Goal: Task Accomplishment & Management: Manage account settings

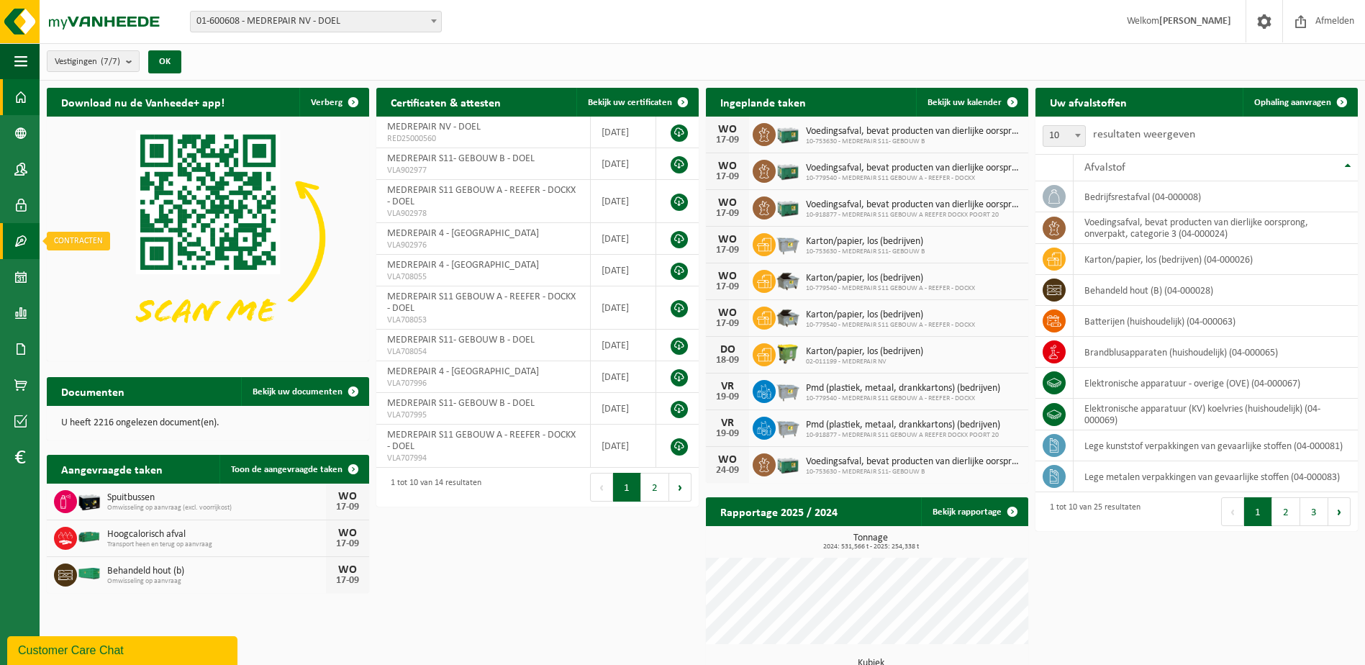
click at [29, 243] on link "Contracten" at bounding box center [20, 241] width 40 height 36
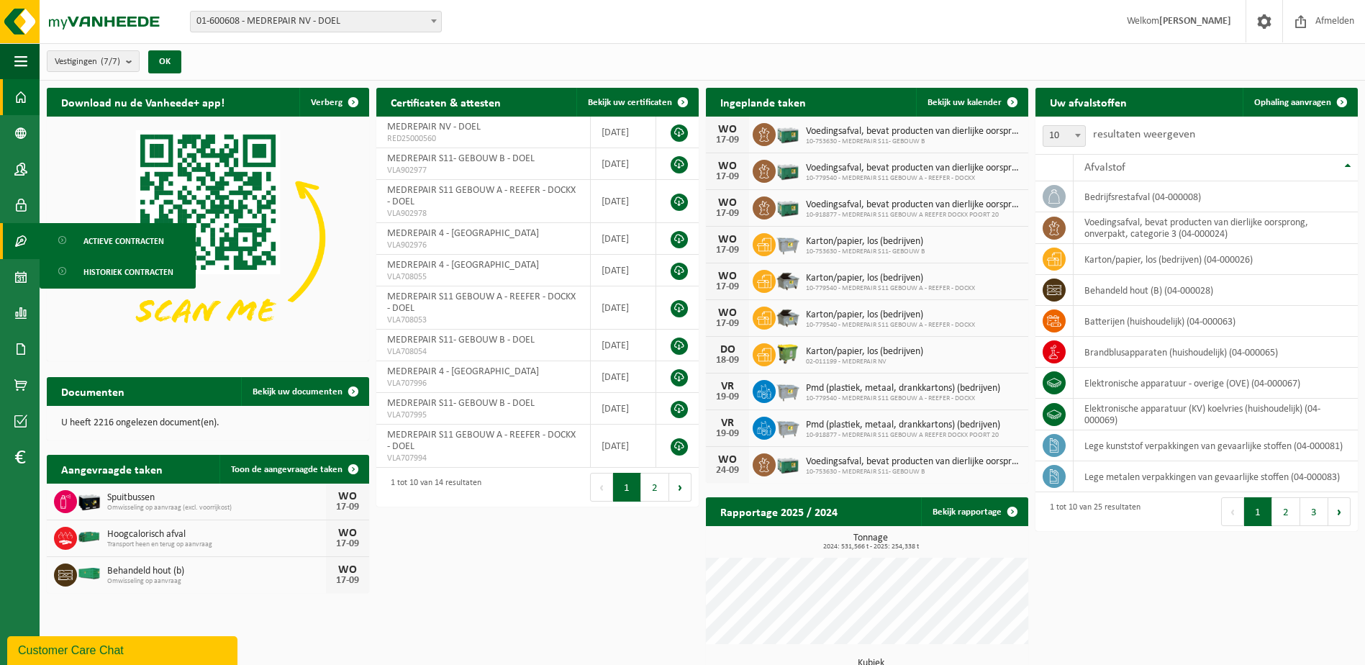
click at [129, 238] on span "Actieve contracten" at bounding box center [123, 240] width 81 height 27
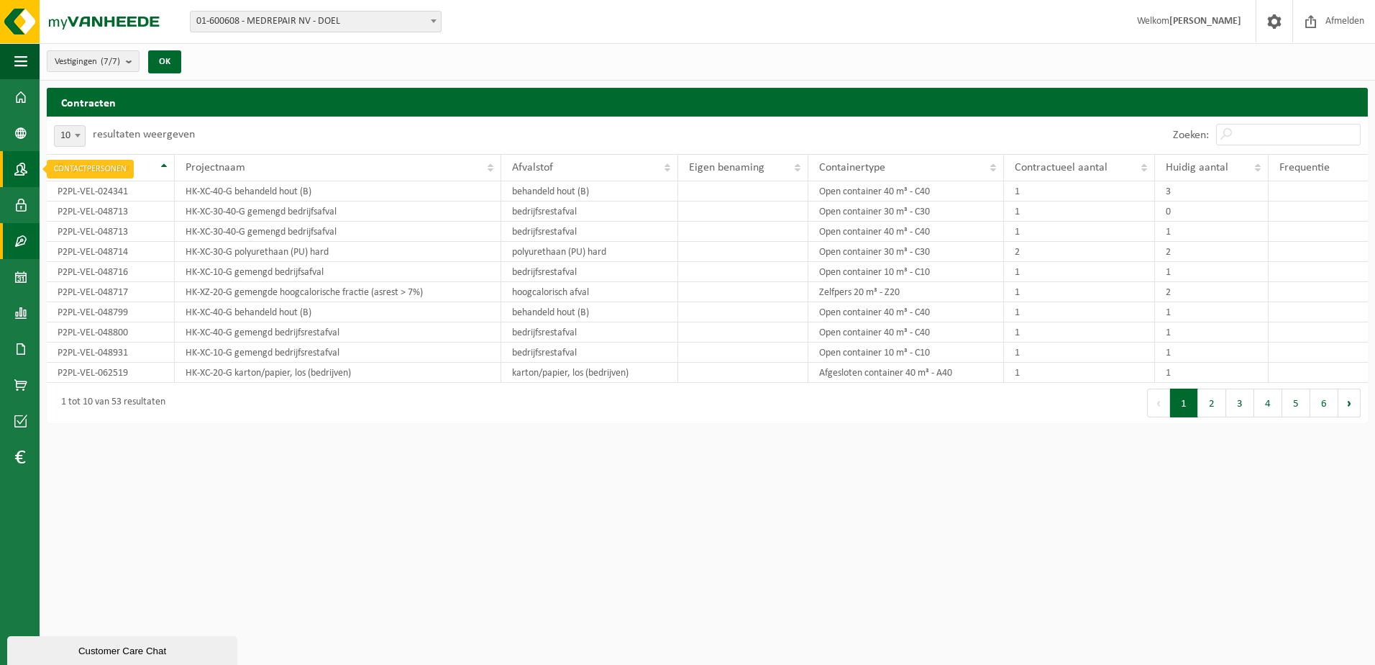
click at [19, 168] on span at bounding box center [20, 169] width 13 height 36
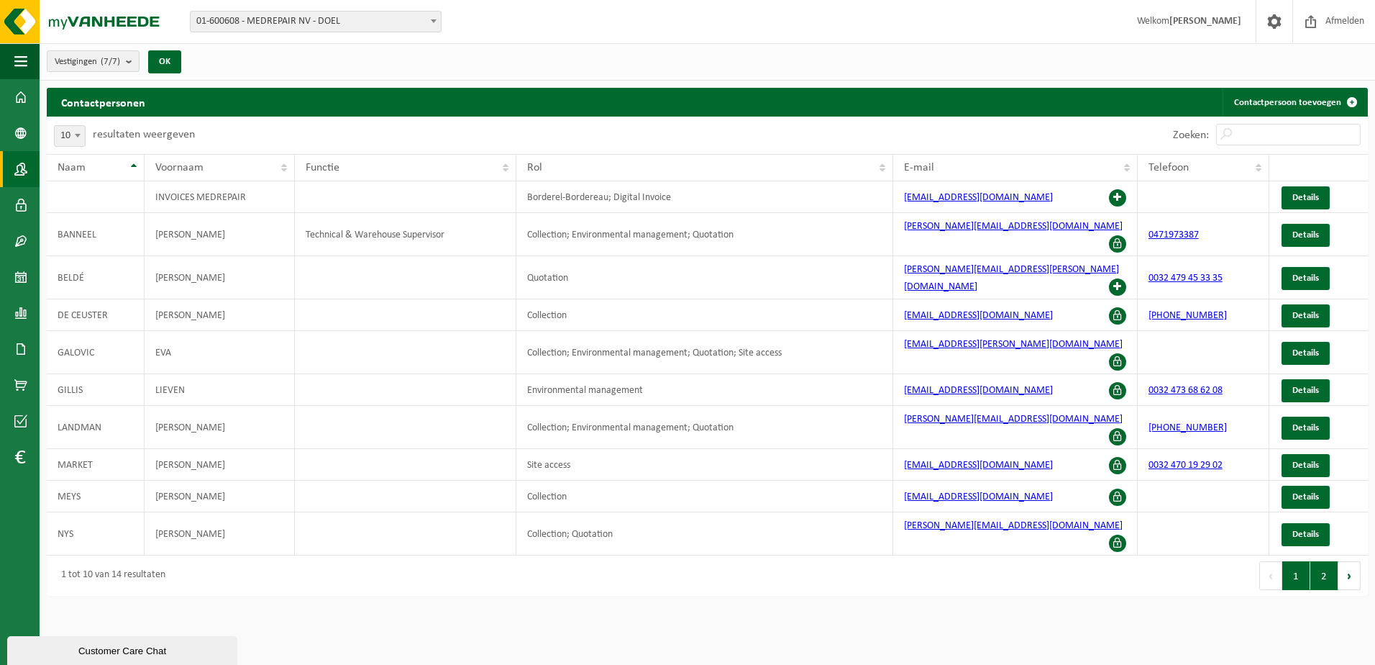
click at [1320, 561] on button "2" at bounding box center [1325, 575] width 28 height 29
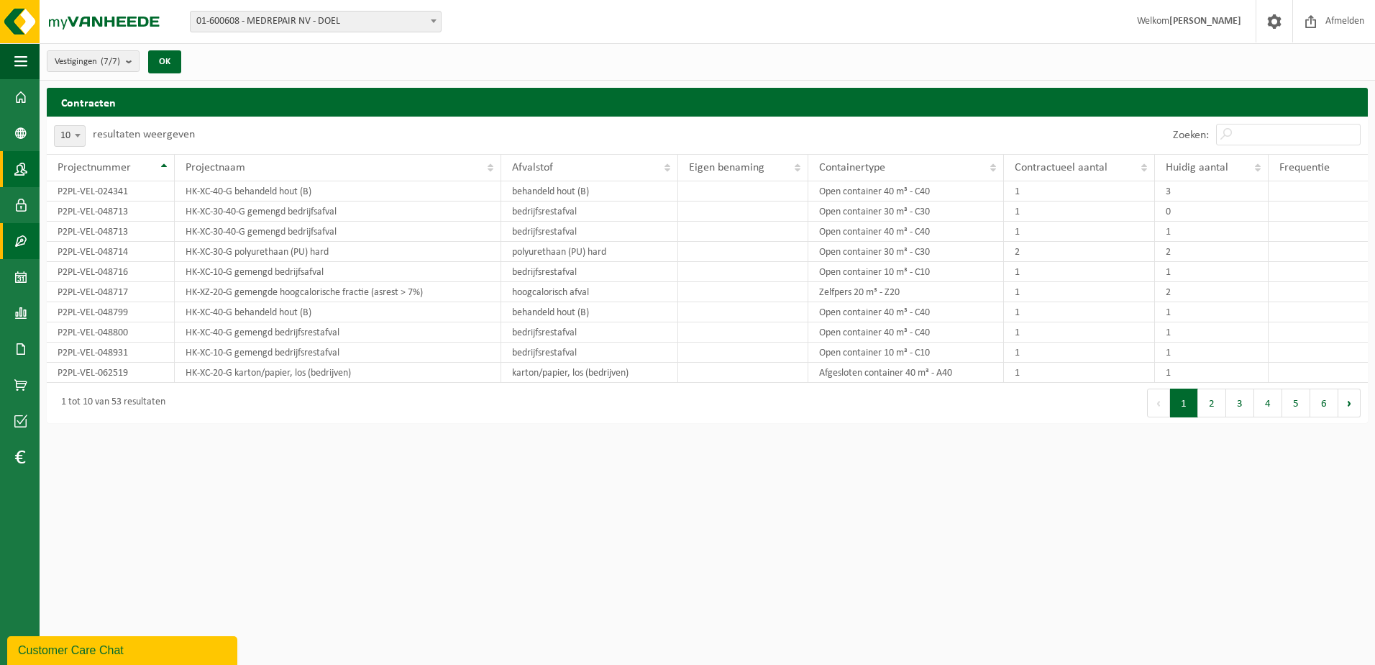
click at [26, 164] on span at bounding box center [20, 169] width 13 height 36
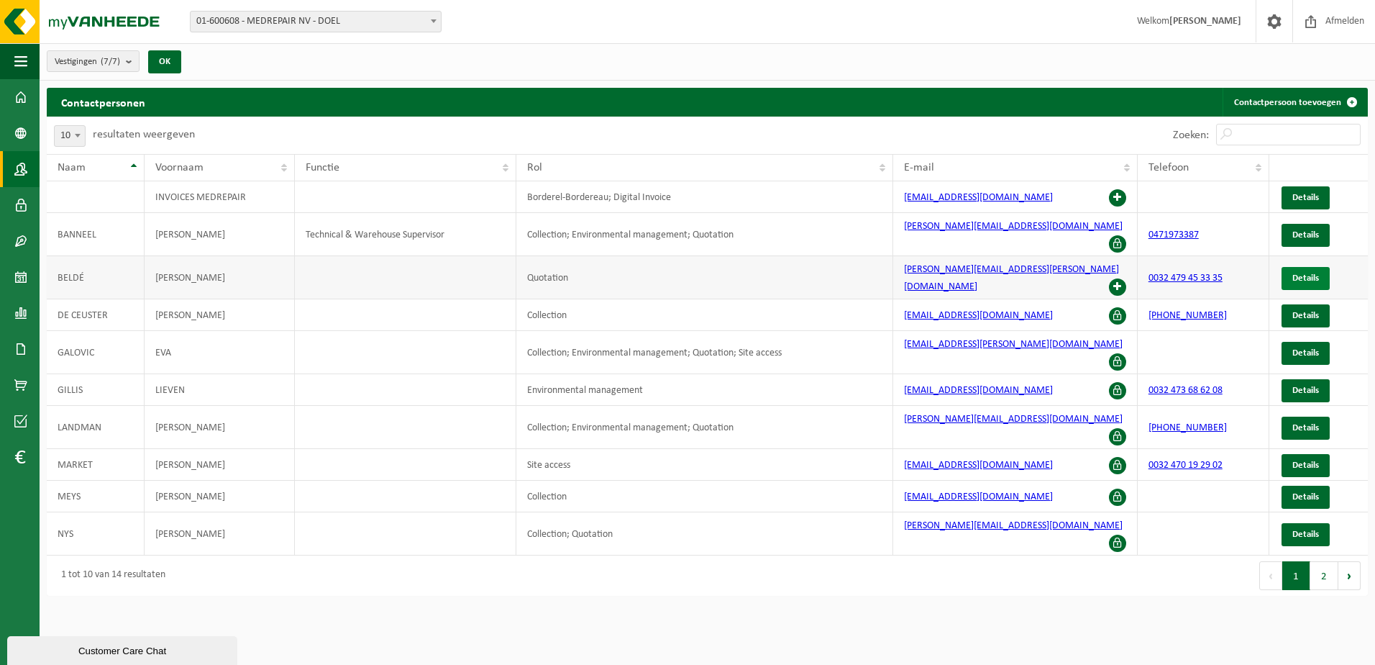
click at [1304, 273] on span "Details" at bounding box center [1306, 277] width 27 height 9
click at [1325, 561] on button "2" at bounding box center [1325, 575] width 28 height 29
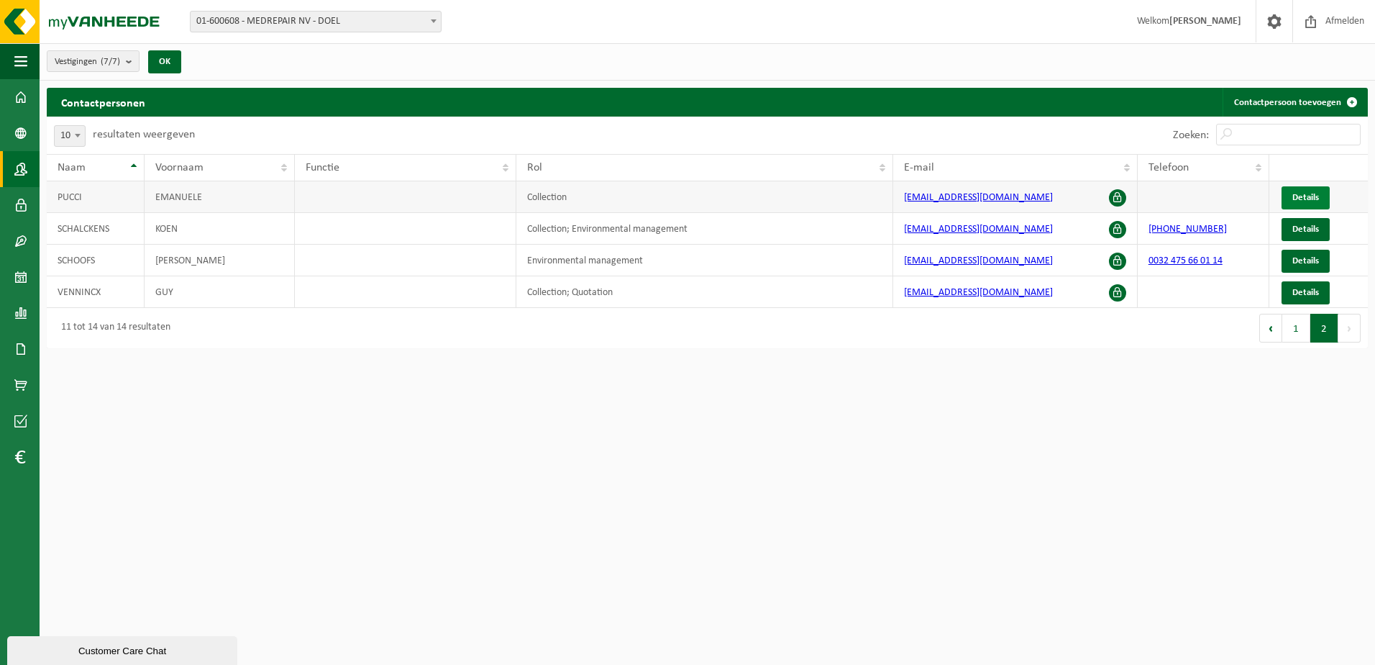
click at [1312, 196] on span "Details" at bounding box center [1306, 197] width 27 height 9
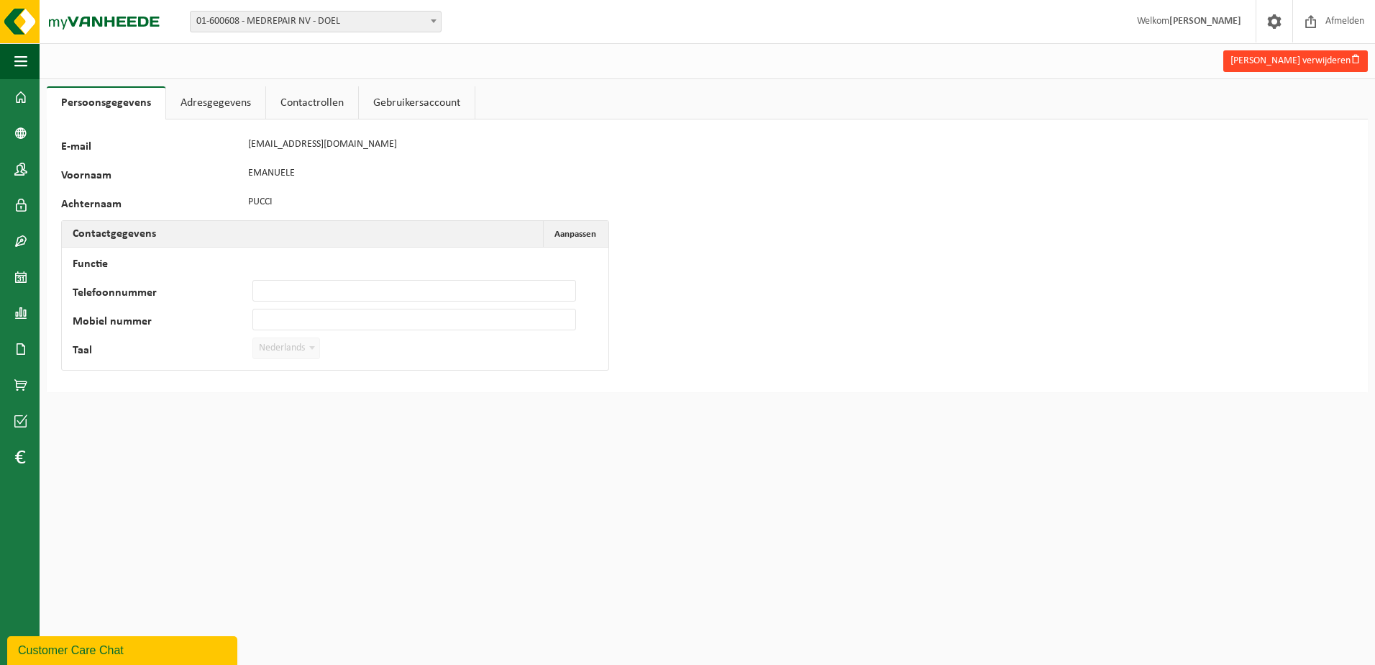
click at [1324, 61] on button "Emanuele Pucci verwijderen" at bounding box center [1296, 61] width 145 height 22
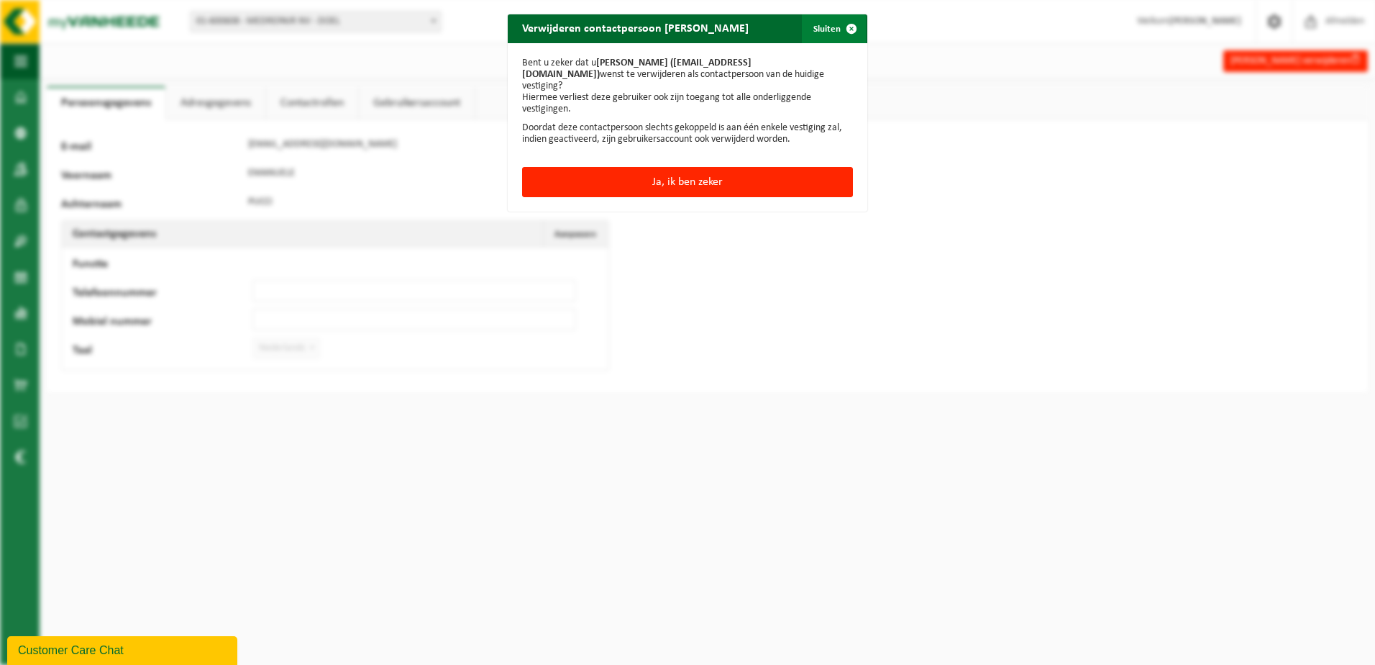
click at [837, 35] on span "button" at bounding box center [851, 28] width 29 height 29
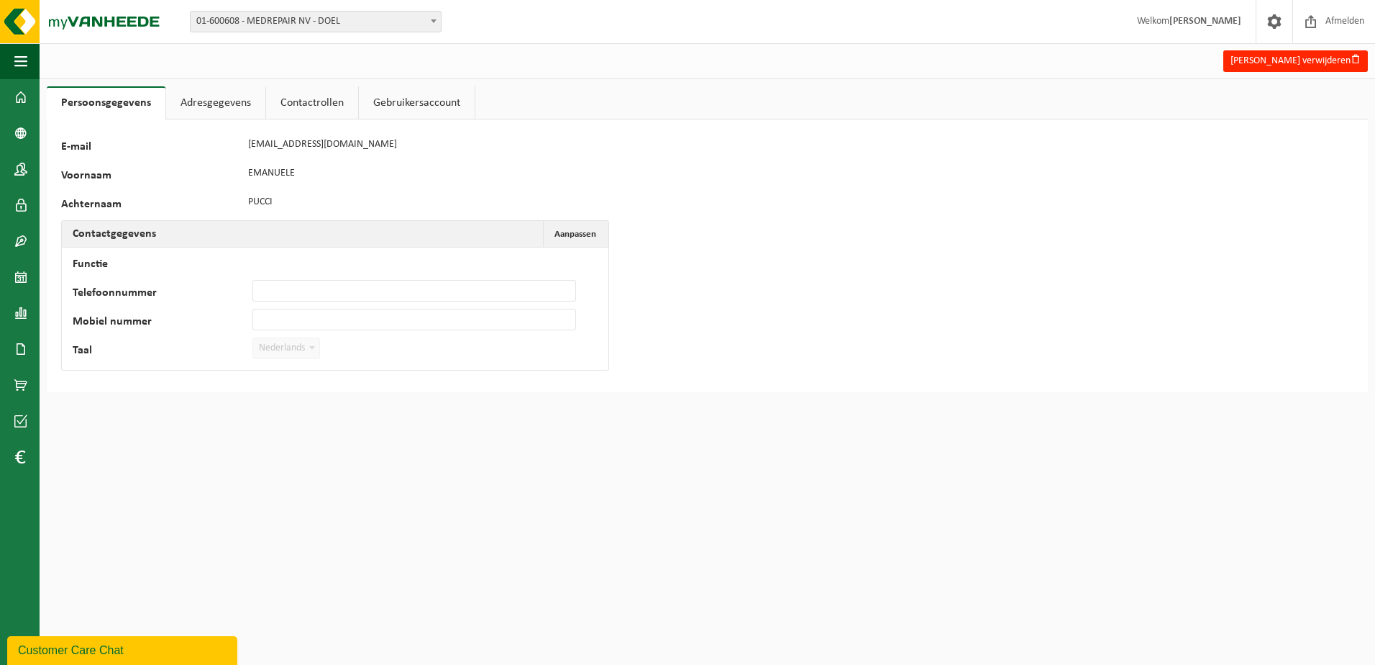
click at [217, 102] on link "Adresgegevens" at bounding box center [215, 102] width 99 height 33
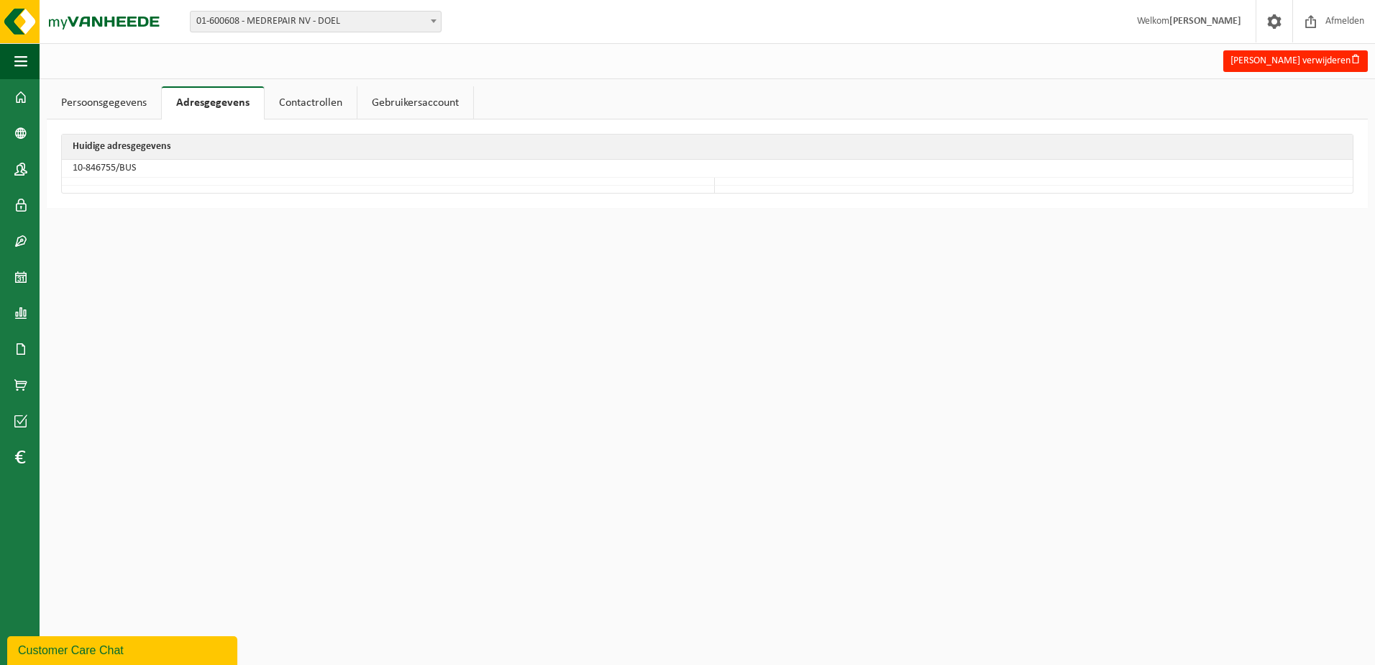
click at [307, 98] on link "Contactrollen" at bounding box center [311, 102] width 92 height 33
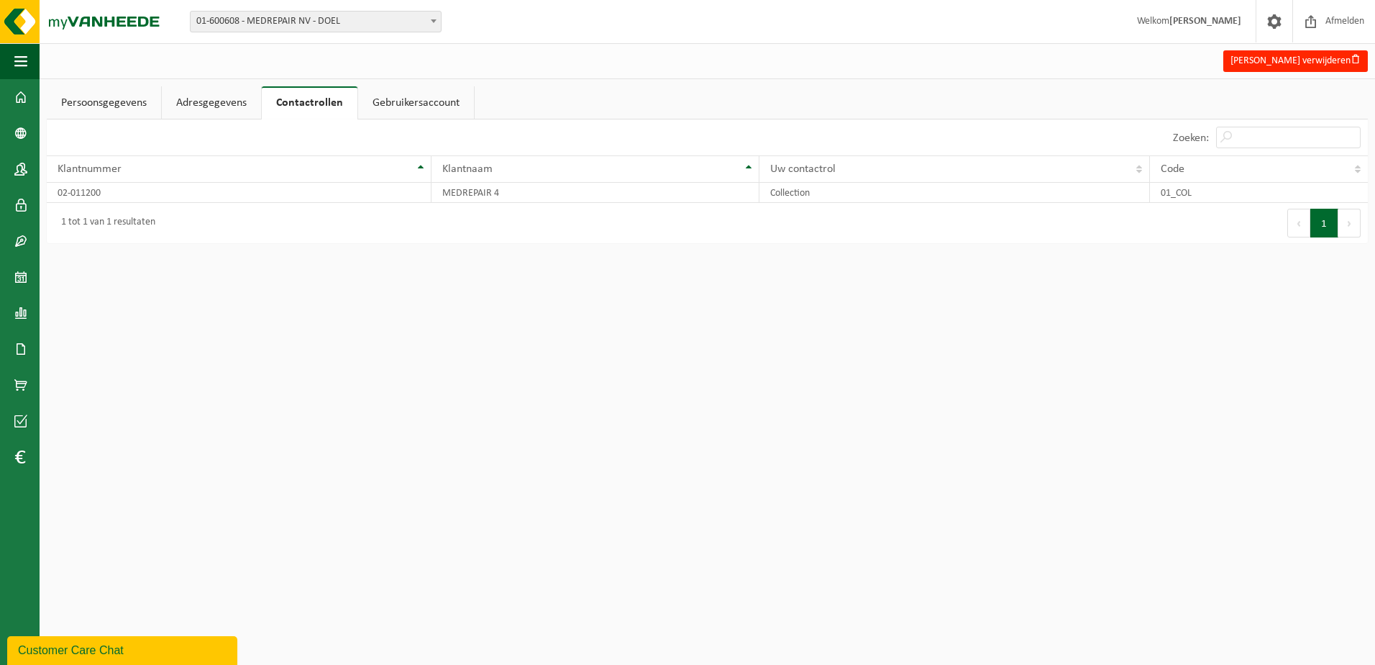
click at [388, 95] on link "Gebruikersaccount" at bounding box center [416, 102] width 116 height 33
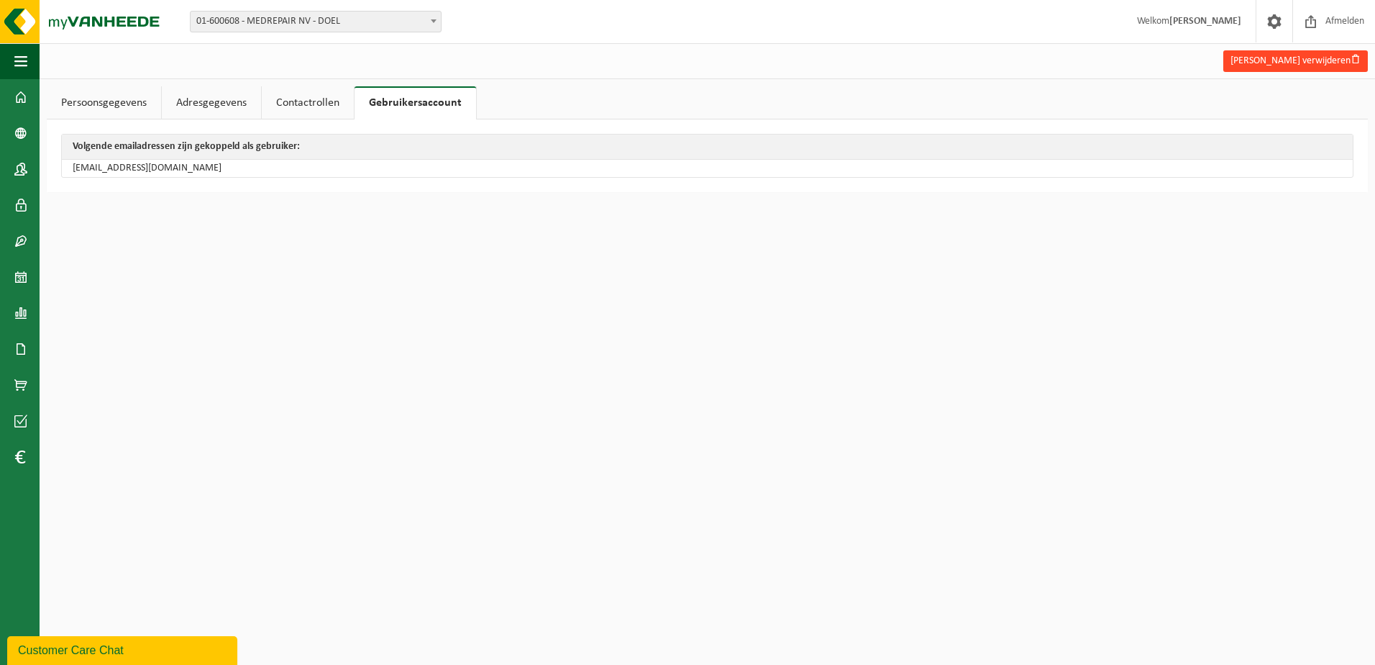
click at [1318, 56] on button "Emanuele Pucci verwijderen" at bounding box center [1296, 61] width 145 height 22
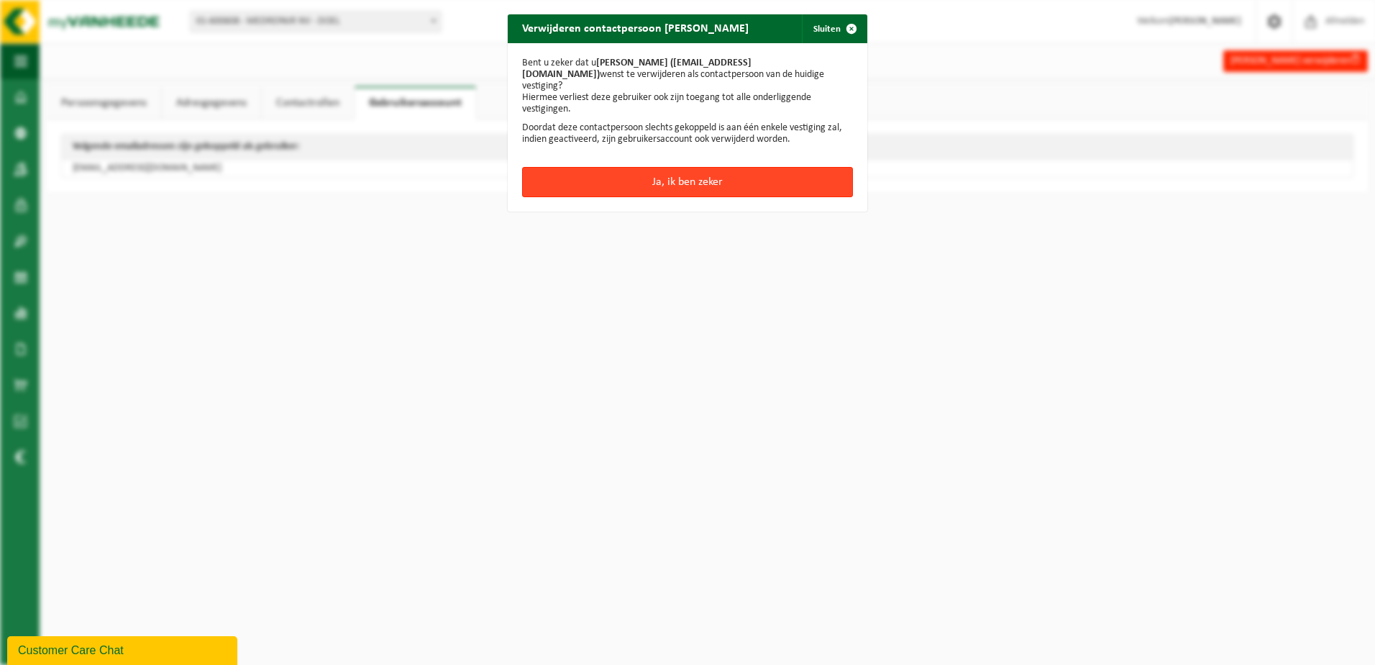
click at [676, 170] on button "Ja, ik ben zeker" at bounding box center [687, 182] width 331 height 30
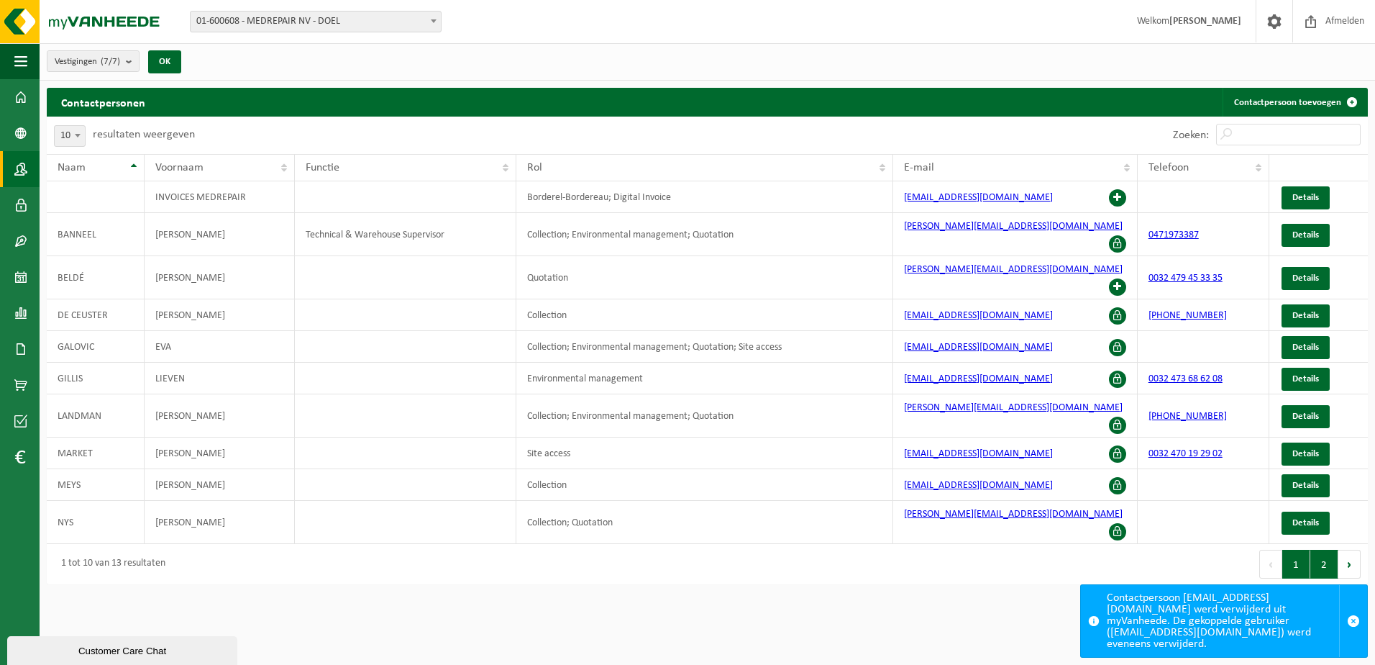
click at [1332, 550] on button "2" at bounding box center [1325, 564] width 28 height 29
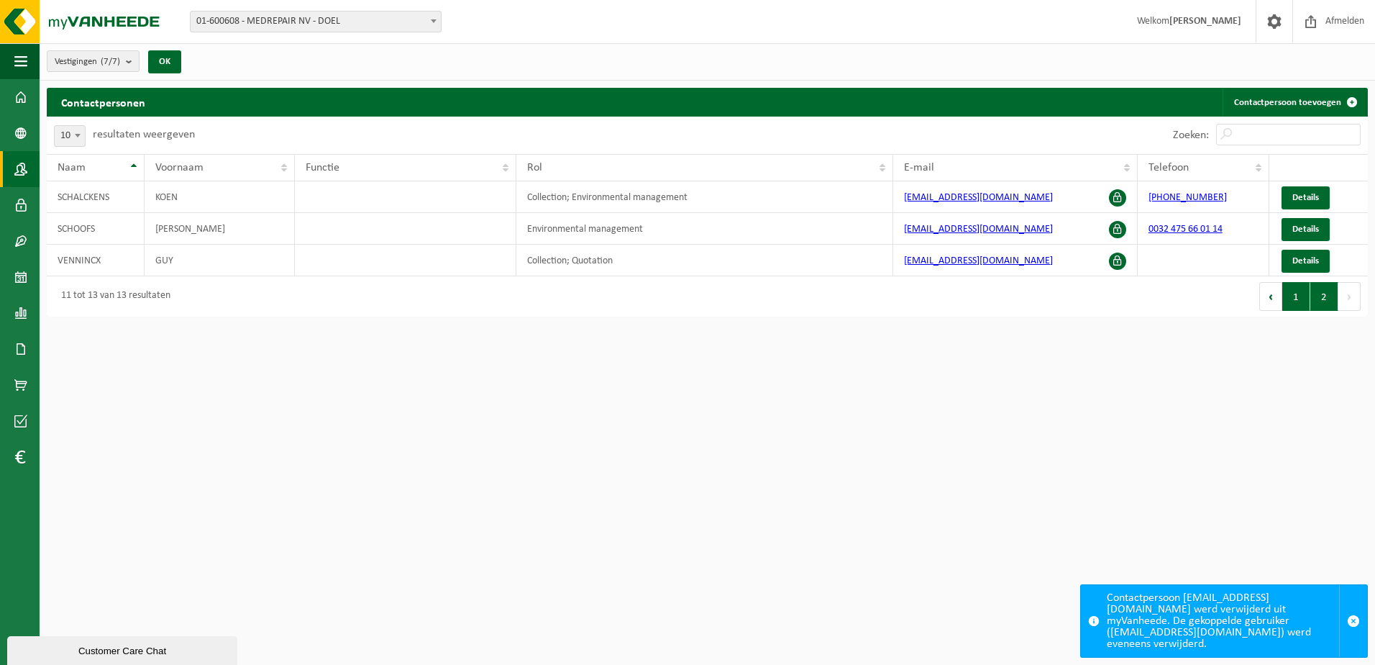
click at [1299, 301] on button "1" at bounding box center [1297, 296] width 28 height 29
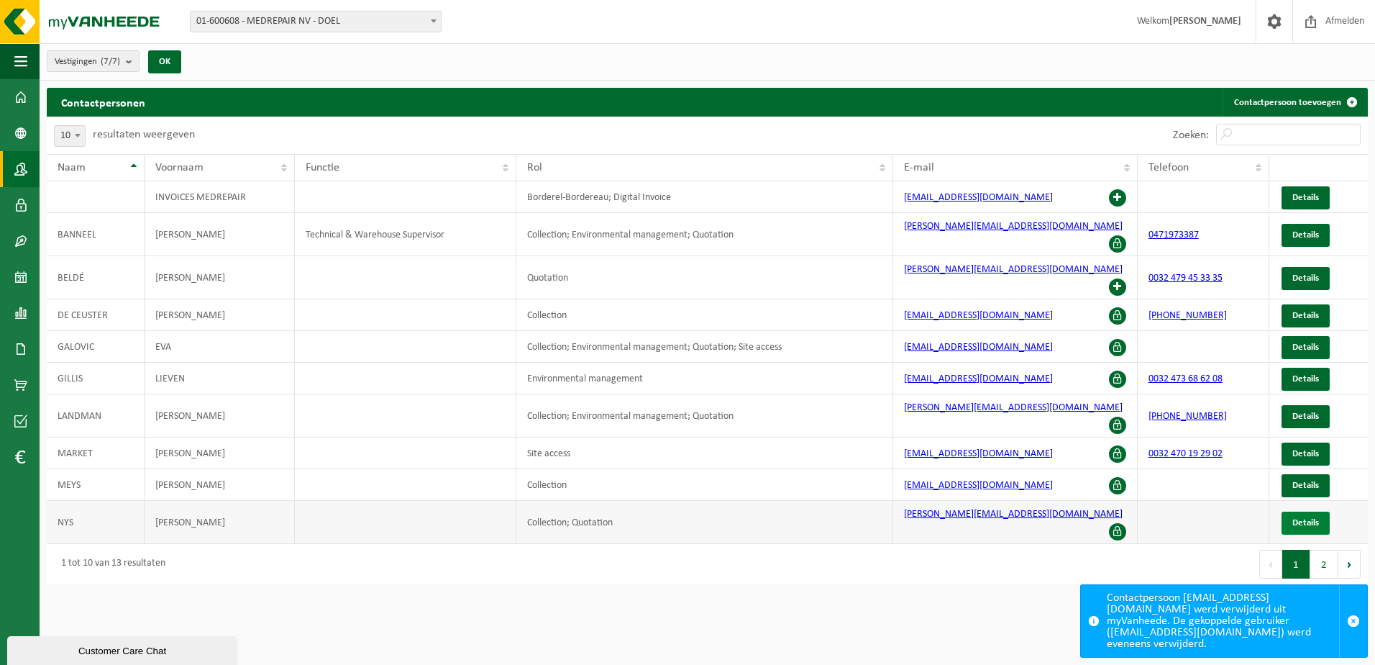
click at [1323, 511] on link "Details" at bounding box center [1306, 522] width 48 height 23
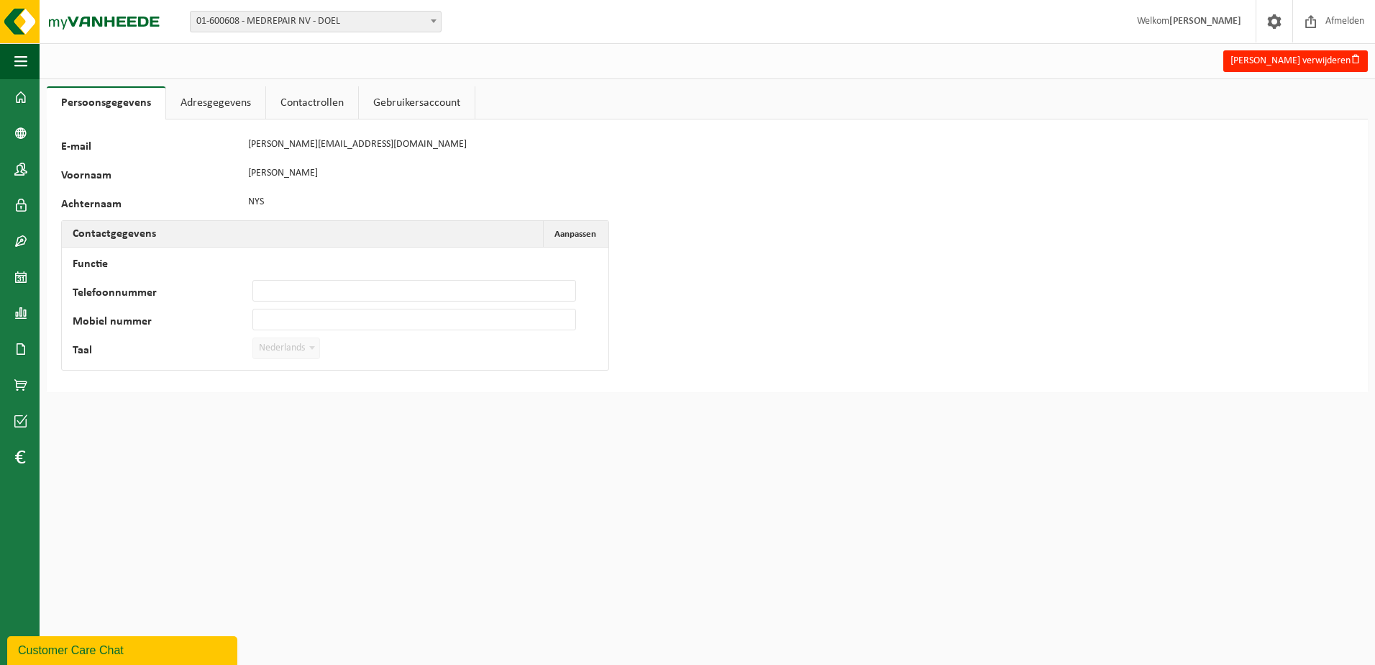
click at [323, 103] on link "Contactrollen" at bounding box center [312, 102] width 92 height 33
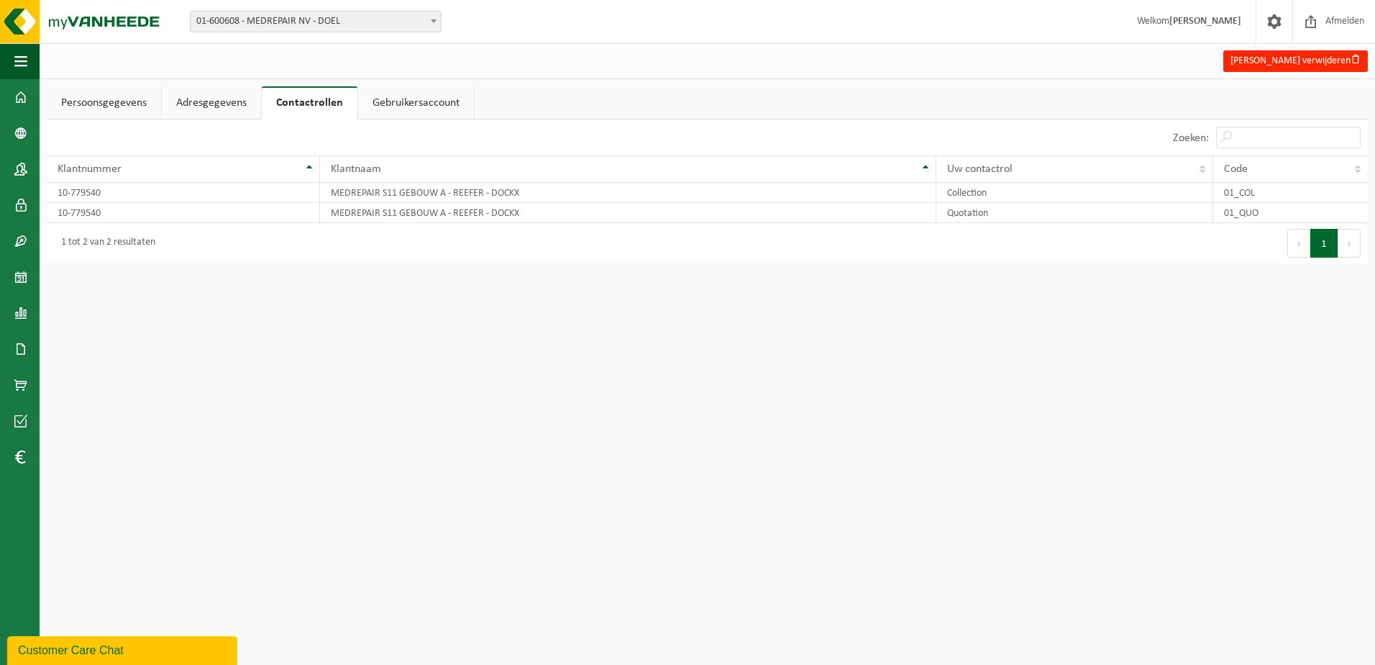
click at [240, 102] on link "Adresgegevens" at bounding box center [211, 102] width 99 height 33
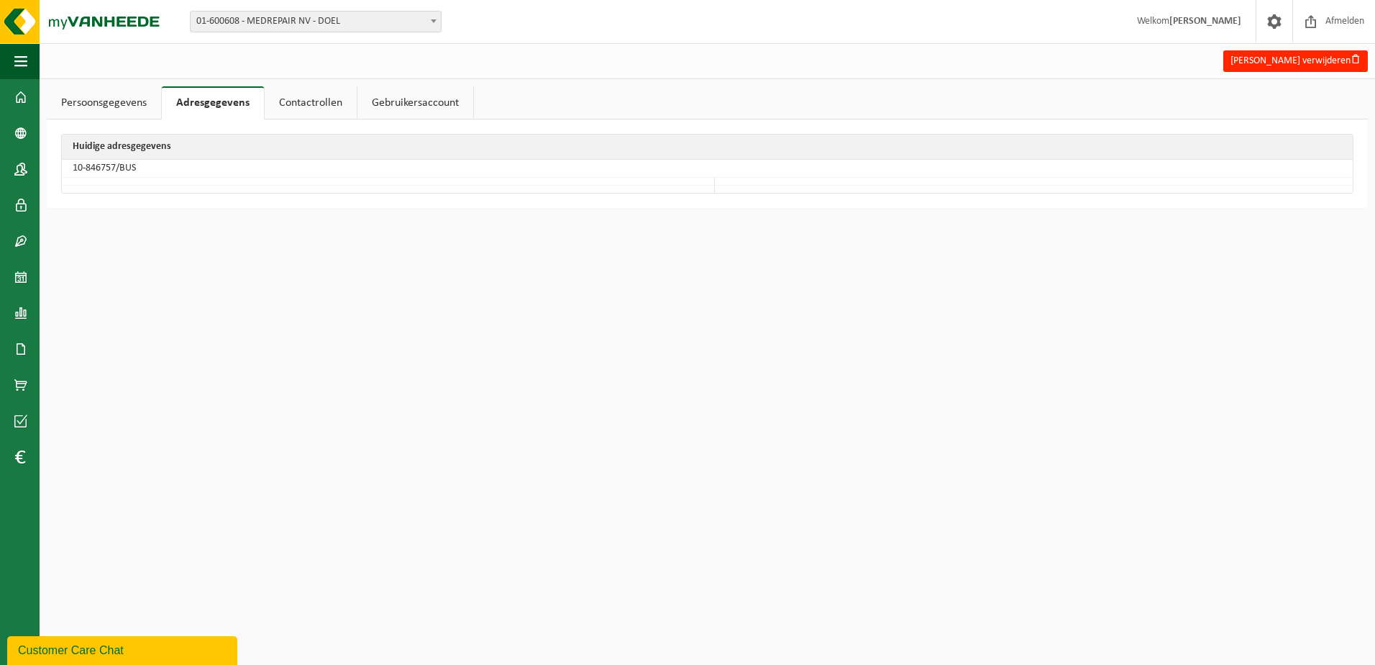
click at [146, 96] on link "Persoonsgegevens" at bounding box center [104, 102] width 114 height 33
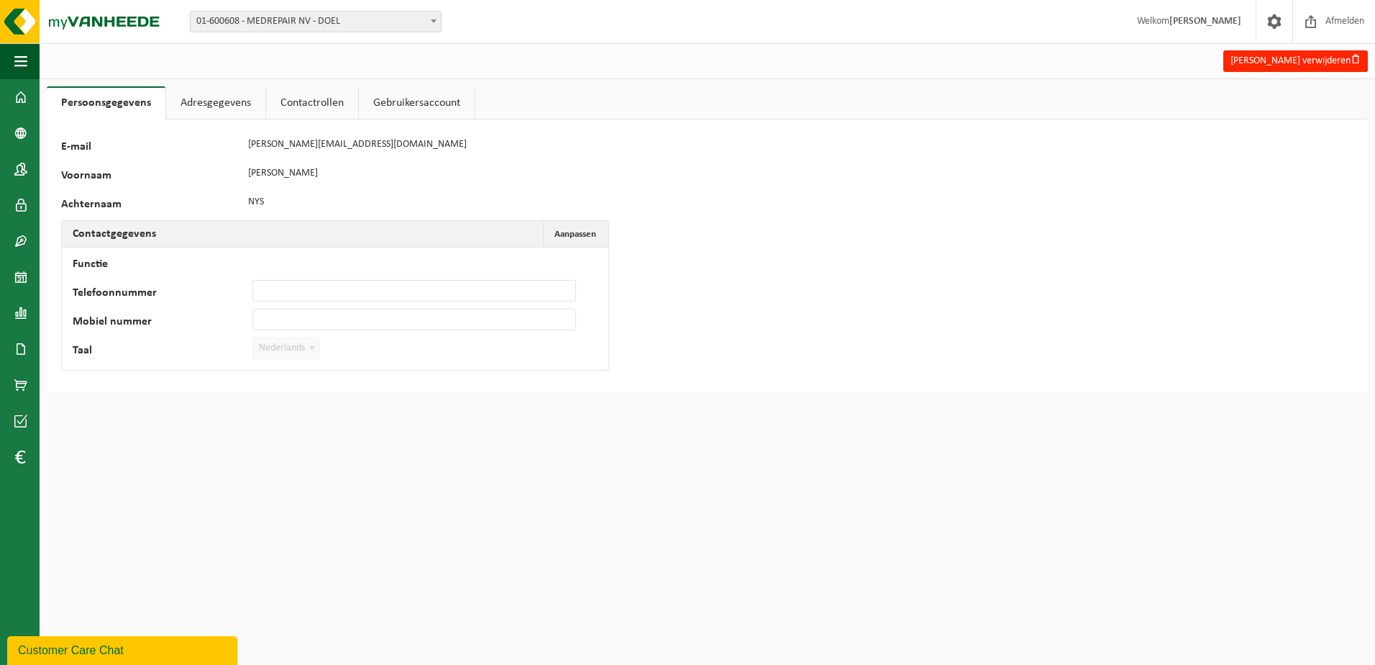
click at [411, 101] on link "Gebruikersaccount" at bounding box center [417, 102] width 116 height 33
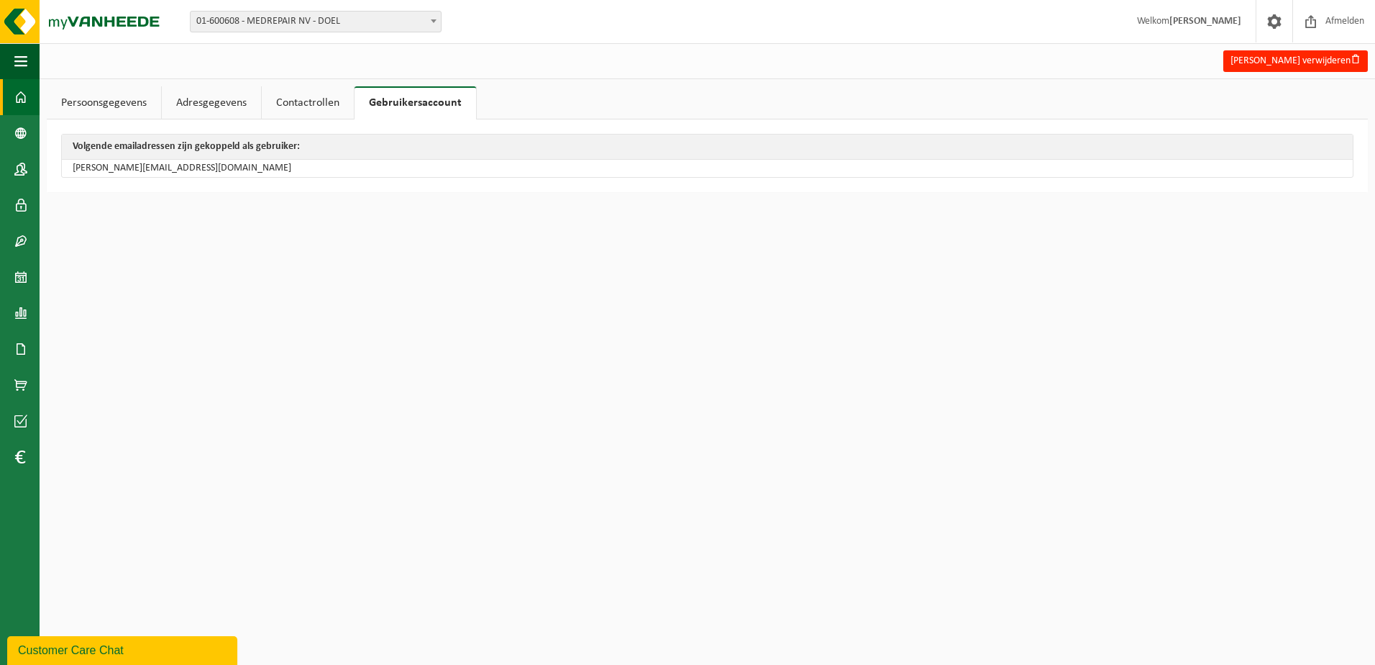
click at [25, 97] on span at bounding box center [20, 97] width 13 height 36
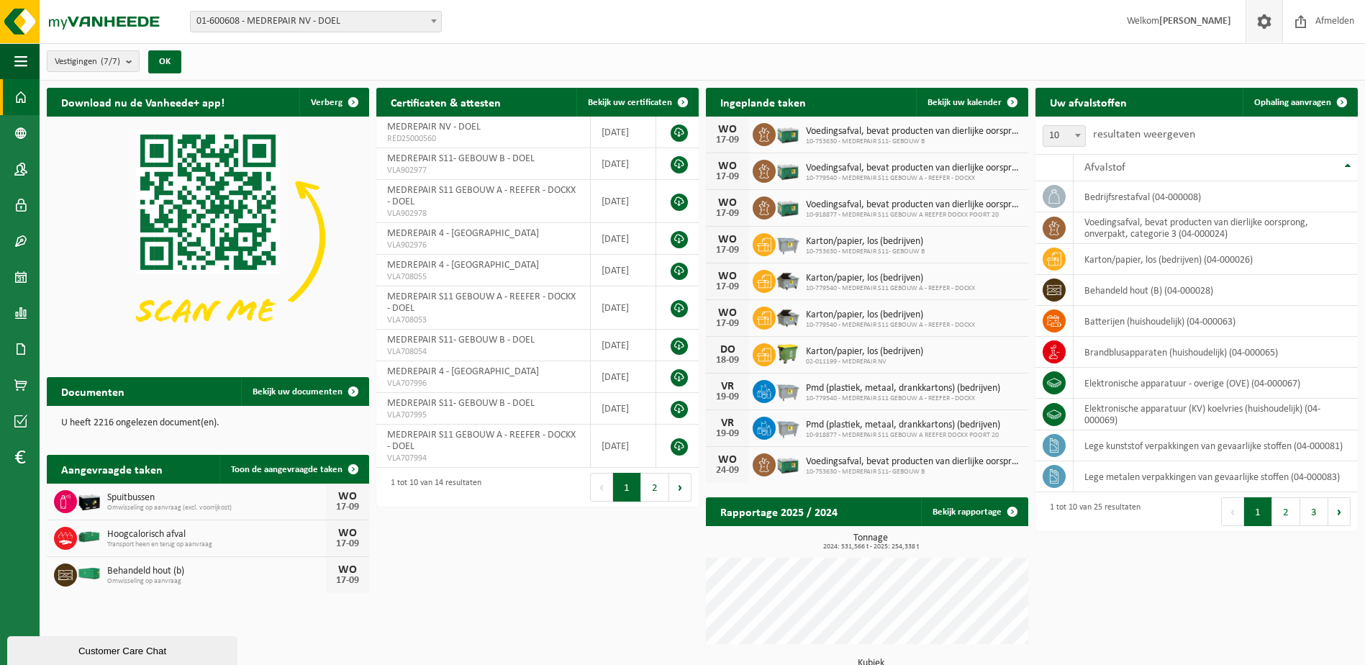
click at [1266, 24] on span at bounding box center [1264, 21] width 22 height 42
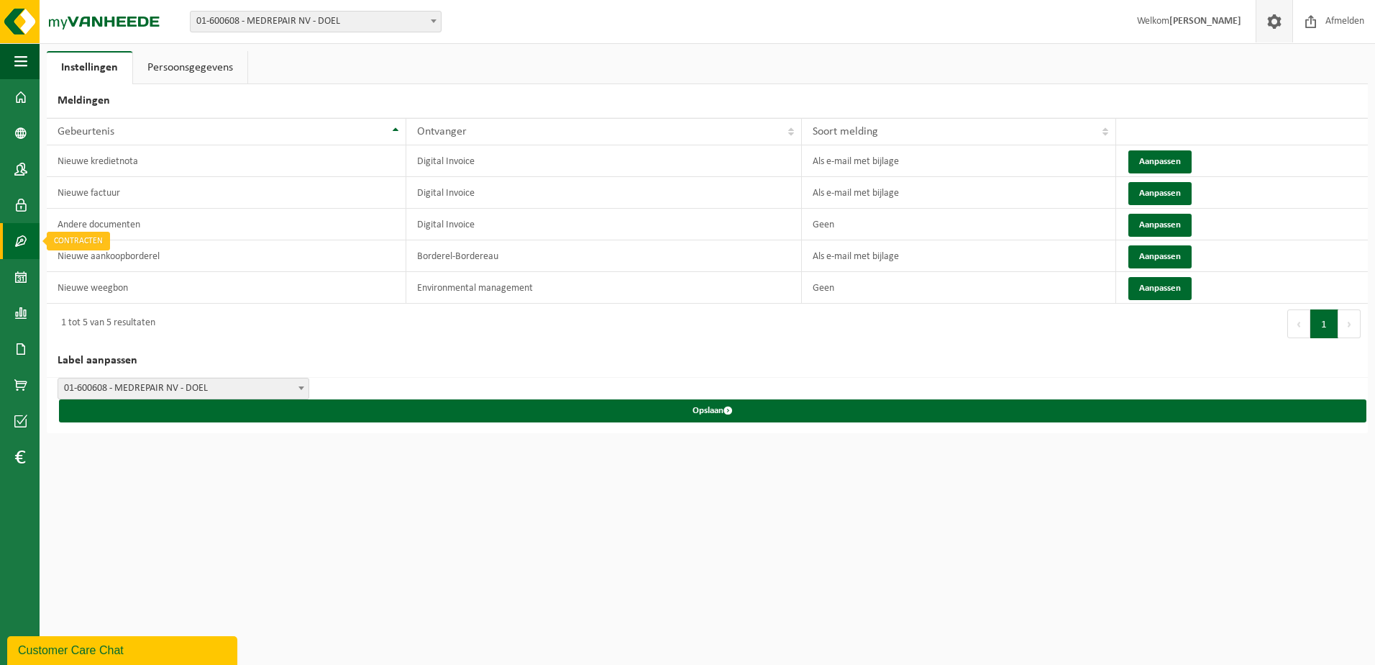
click at [19, 240] on span at bounding box center [20, 241] width 13 height 36
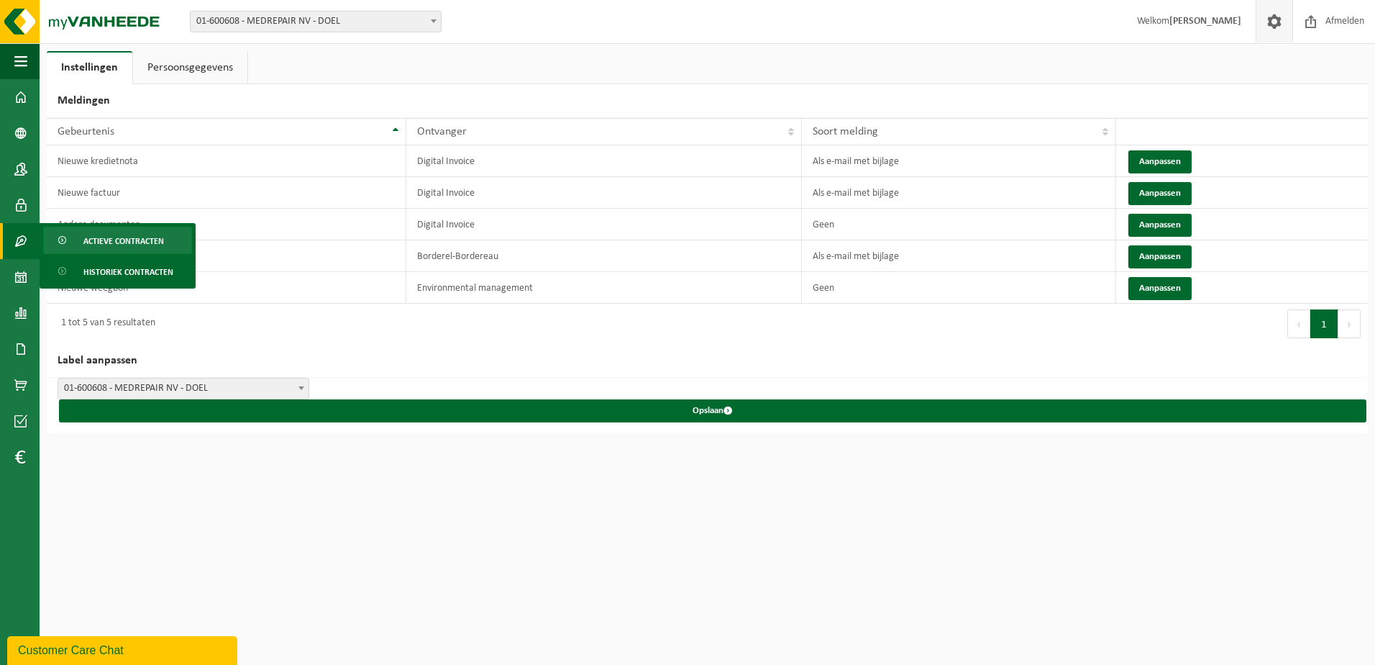
click at [156, 239] on span "Actieve contracten" at bounding box center [123, 240] width 81 height 27
